Goal: Task Accomplishment & Management: Manage account settings

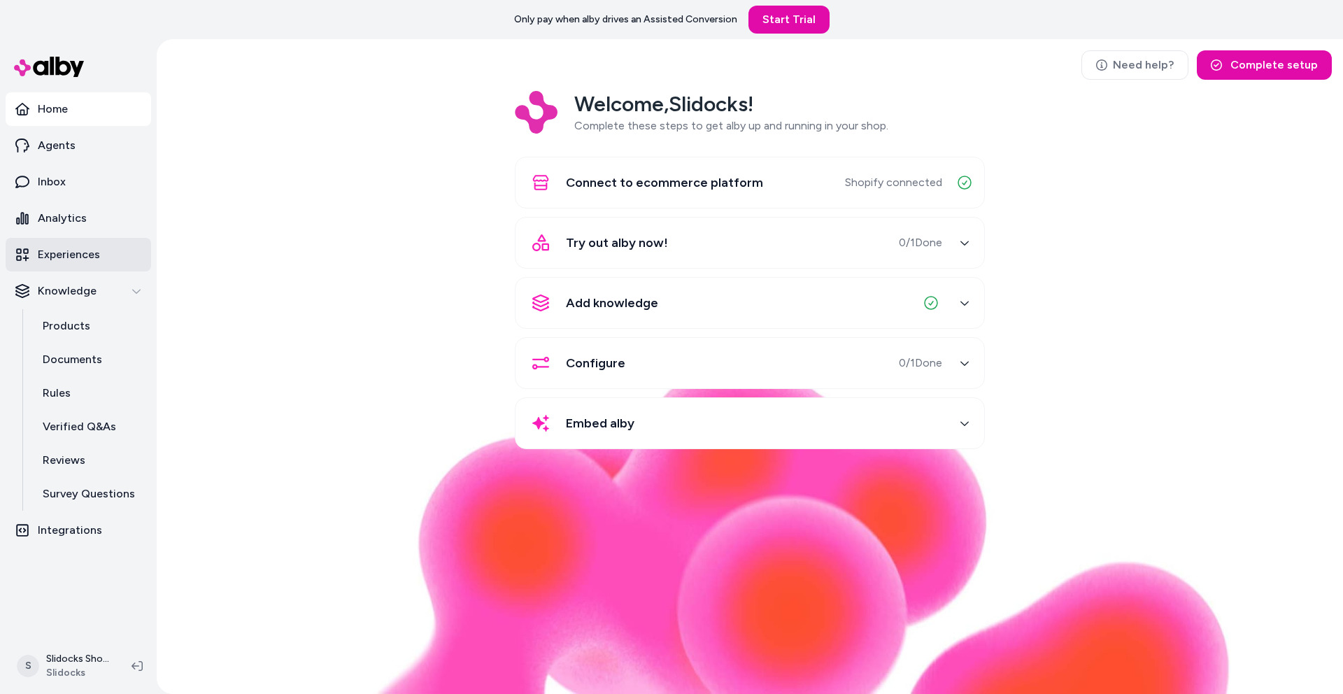
click at [72, 267] on link "Experiences" at bounding box center [78, 255] width 145 height 34
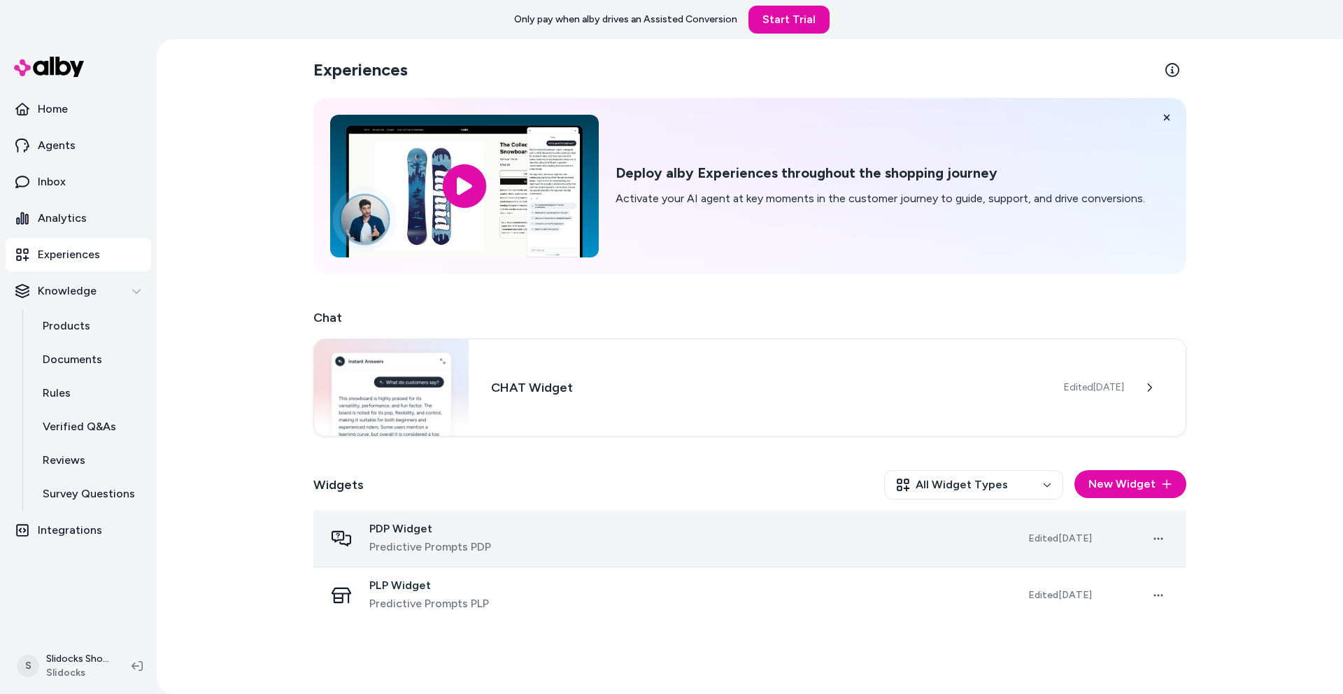
click at [425, 548] on span "Predictive Prompts PDP" at bounding box center [430, 546] width 122 height 17
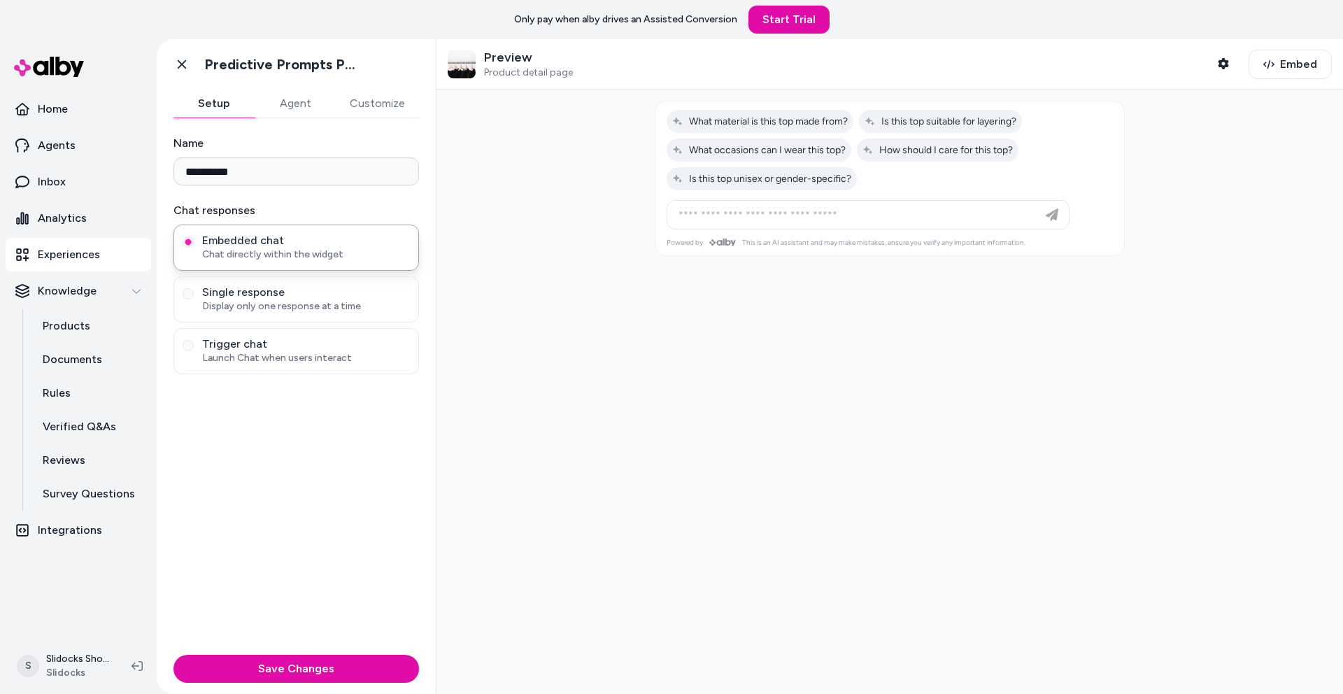
click at [294, 110] on button "Agent" at bounding box center [295, 104] width 81 height 28
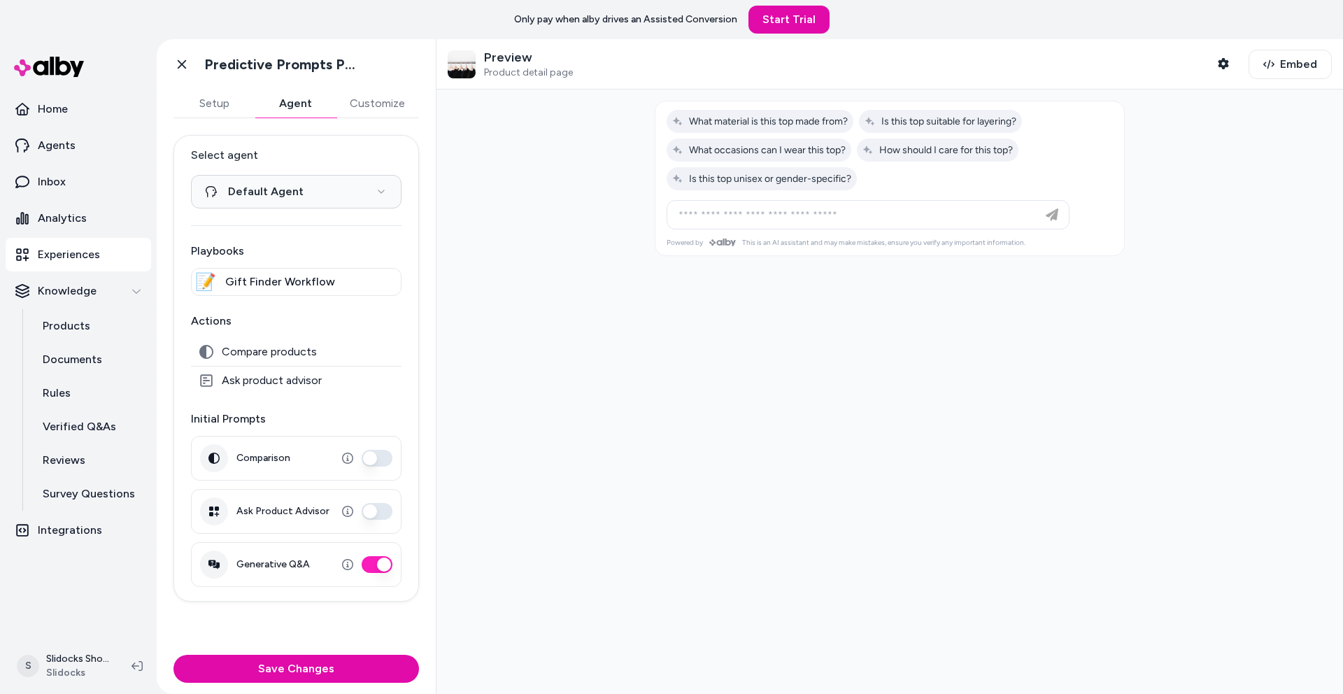
click at [380, 103] on button "Customize" at bounding box center [377, 104] width 83 height 28
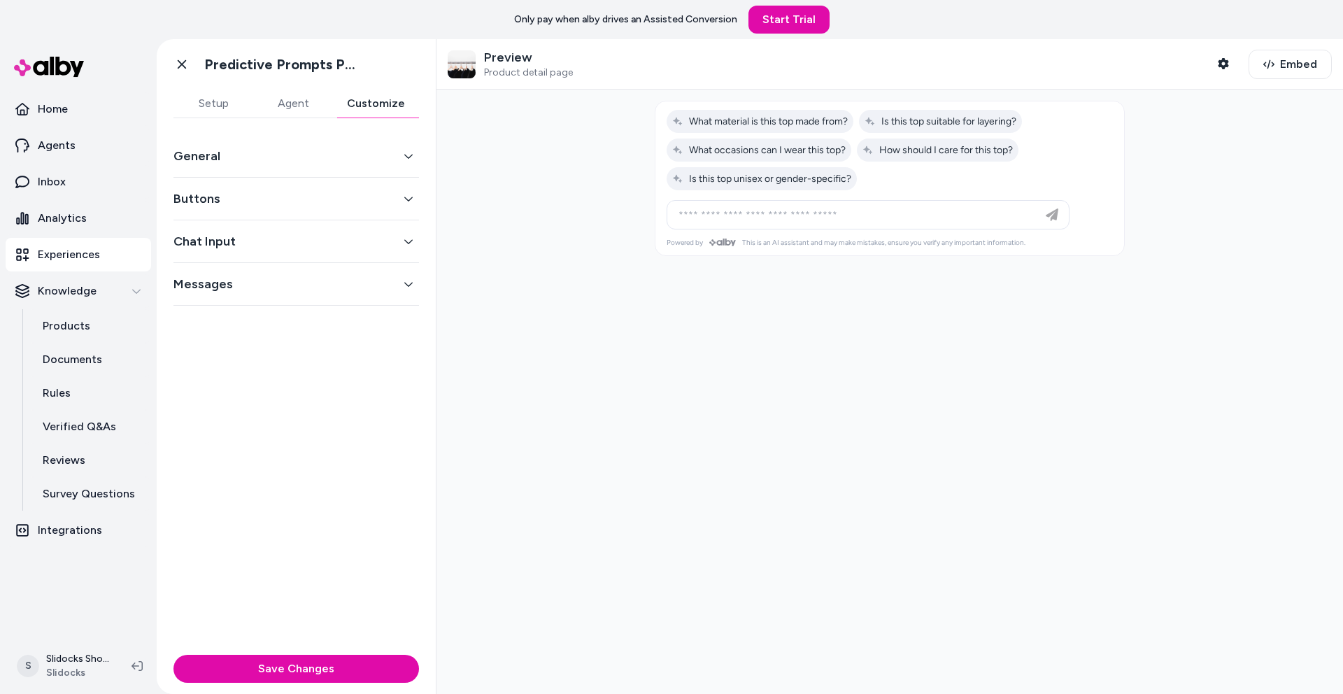
click at [269, 156] on button "General" at bounding box center [295, 156] width 245 height 20
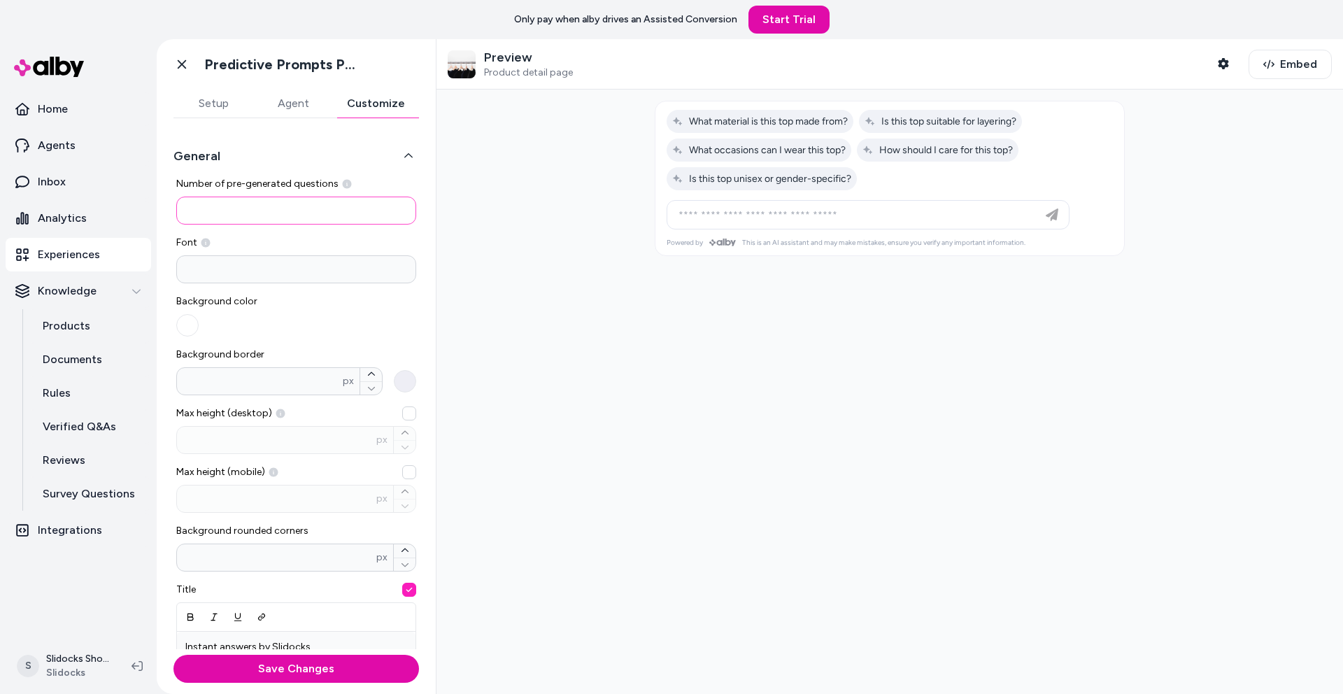
click at [250, 209] on input "*" at bounding box center [296, 210] width 240 height 28
click at [503, 254] on div at bounding box center [889, 392] width 906 height 604
click at [64, 670] on html "Only pay when alby drives an Assisted Conversion Start Trial Home Agents Inbox …" at bounding box center [671, 347] width 1343 height 694
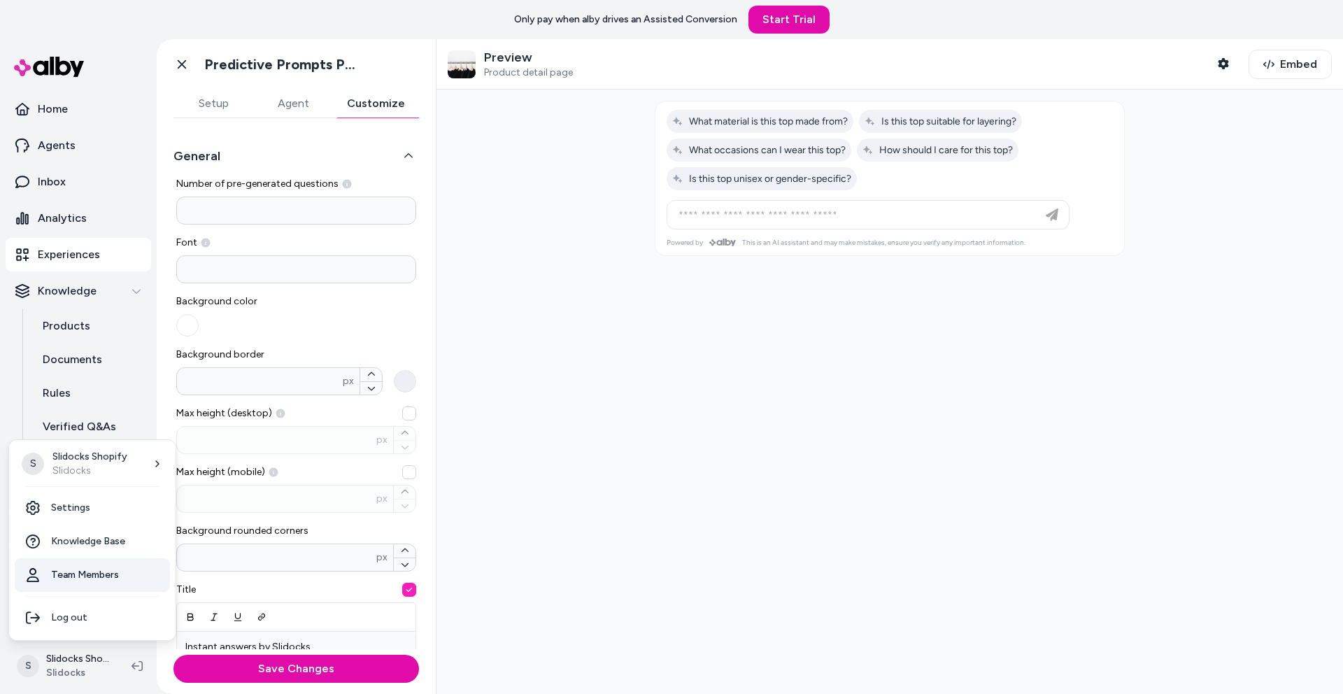
click at [82, 576] on link "Team Members" at bounding box center [92, 575] width 155 height 34
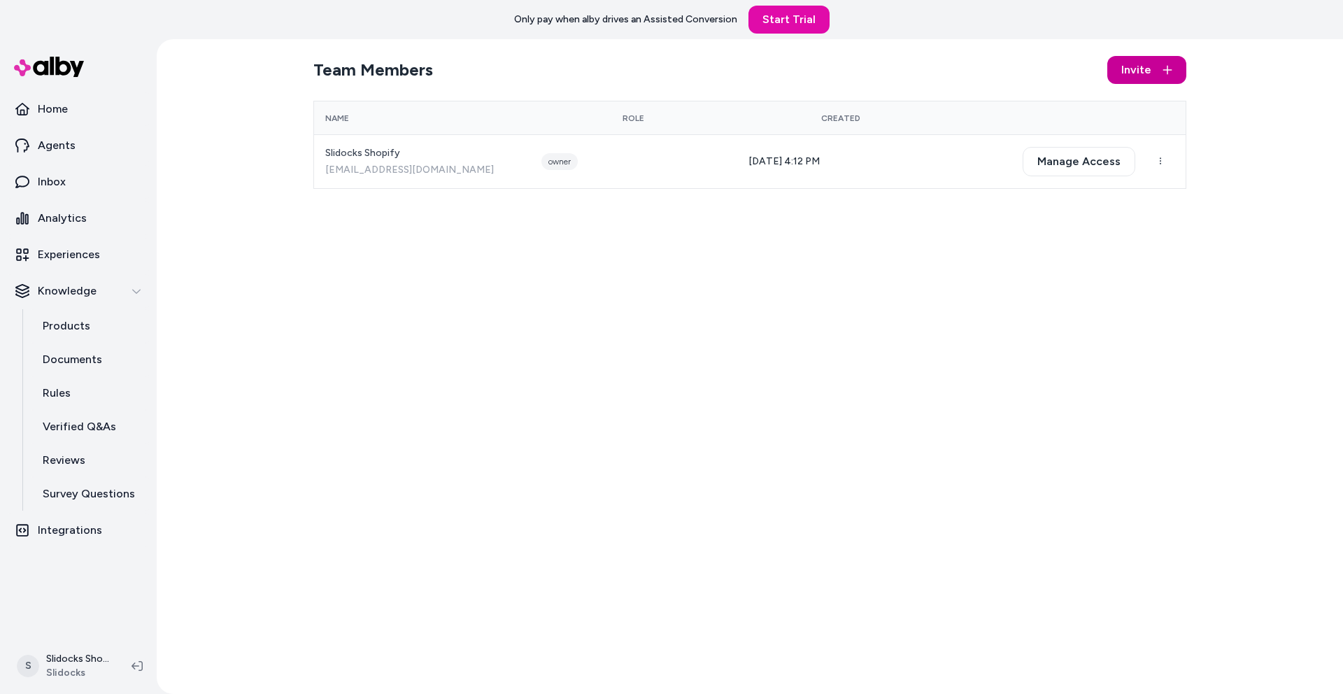
click at [1143, 77] on span "Invite" at bounding box center [1136, 70] width 30 height 17
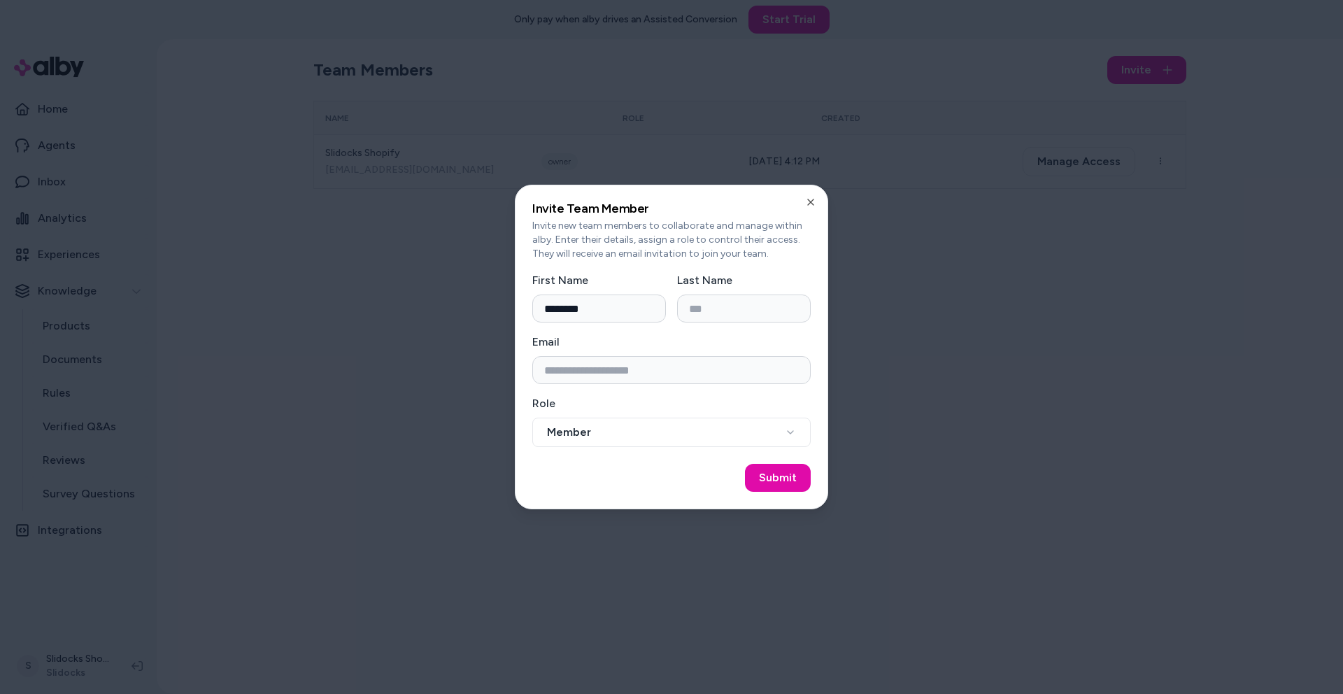
type input "*******"
click at [627, 373] on input "Email" at bounding box center [671, 370] width 278 height 28
click at [959, 150] on div at bounding box center [671, 347] width 1343 height 694
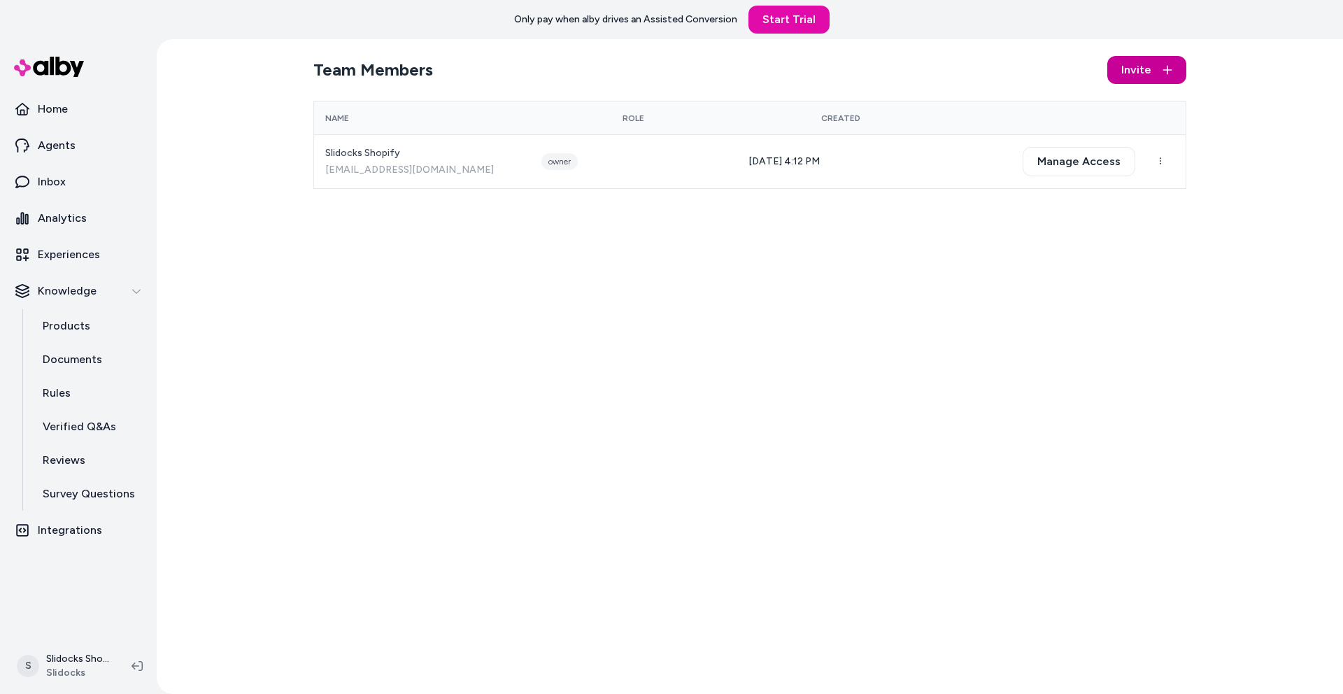
click at [1160, 67] on button "Invite" at bounding box center [1146, 70] width 79 height 28
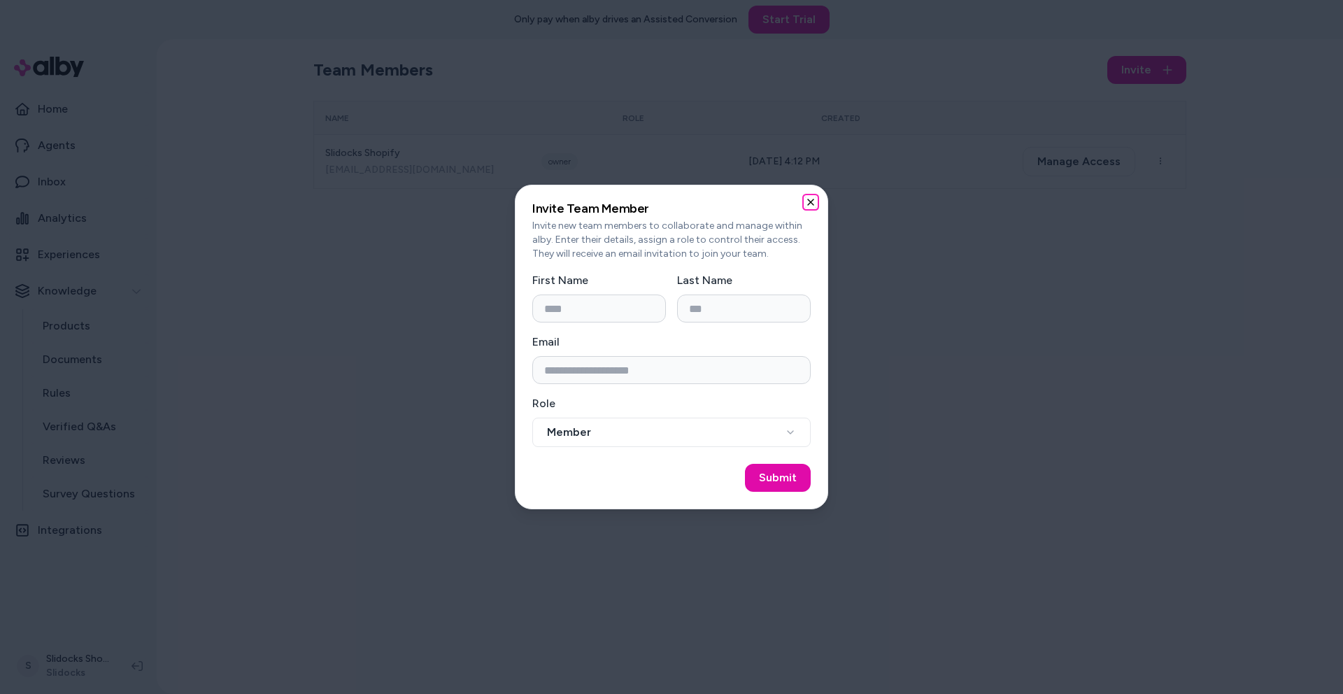
click at [809, 201] on icon "button" at bounding box center [811, 202] width 6 height 6
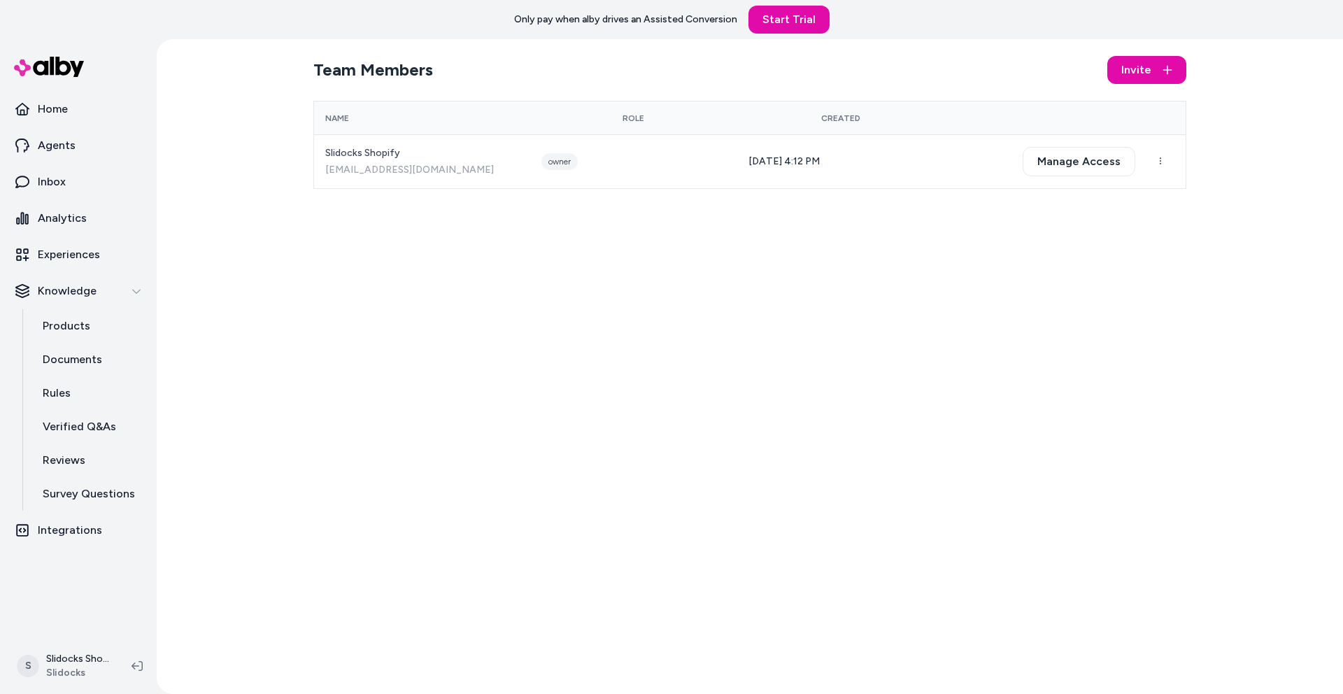
click at [464, 259] on div "Team Members Invite Name Role Created Slidocks Shopify [EMAIL_ADDRESS][DOMAIN_N…" at bounding box center [749, 366] width 895 height 655
